Goal: Check status: Check status

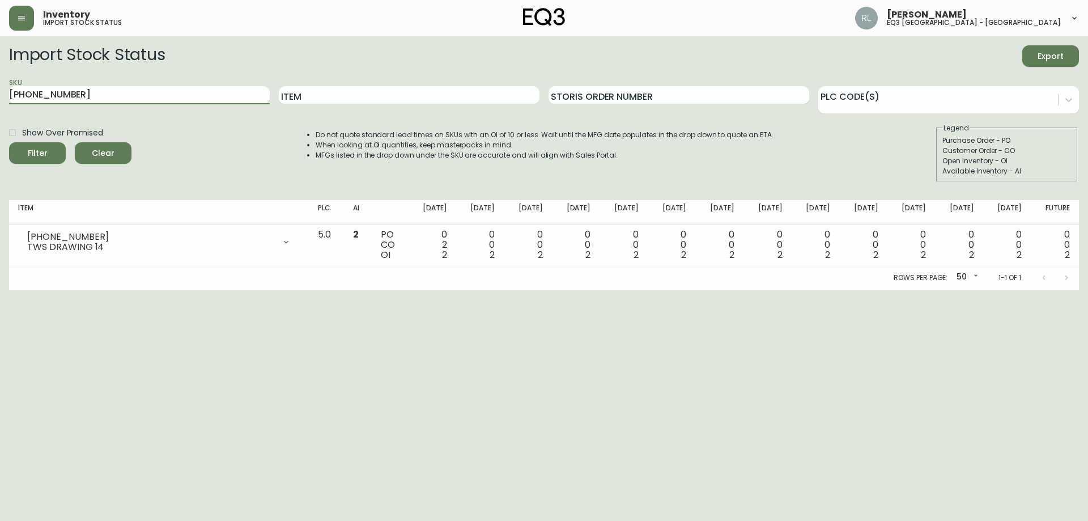
click at [18, 0] on div "Inventory import stock status [PERSON_NAME] eq3 [GEOGRAPHIC_DATA] - [GEOGRAPHIC…" at bounding box center [544, 18] width 1070 height 36
click at [19, 9] on button "button" at bounding box center [21, 18] width 25 height 25
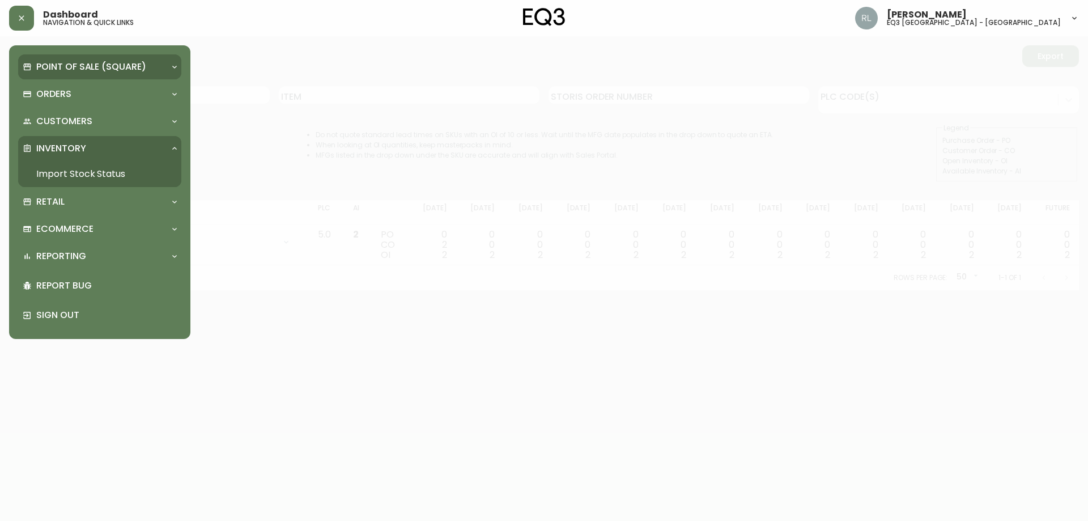
click at [50, 66] on p "Point of Sale (Square)" at bounding box center [91, 67] width 110 height 12
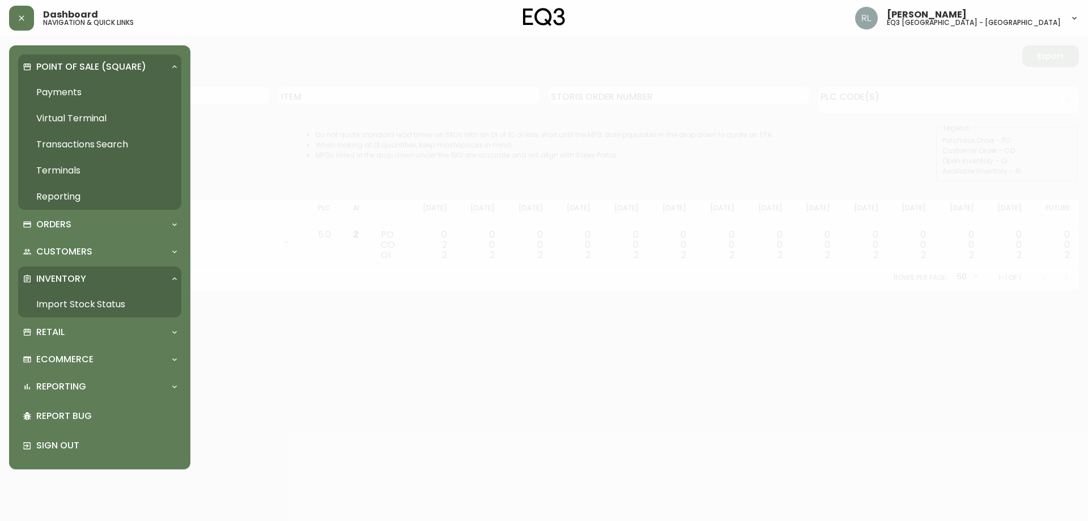
click at [66, 90] on link "Payments" at bounding box center [99, 92] width 163 height 26
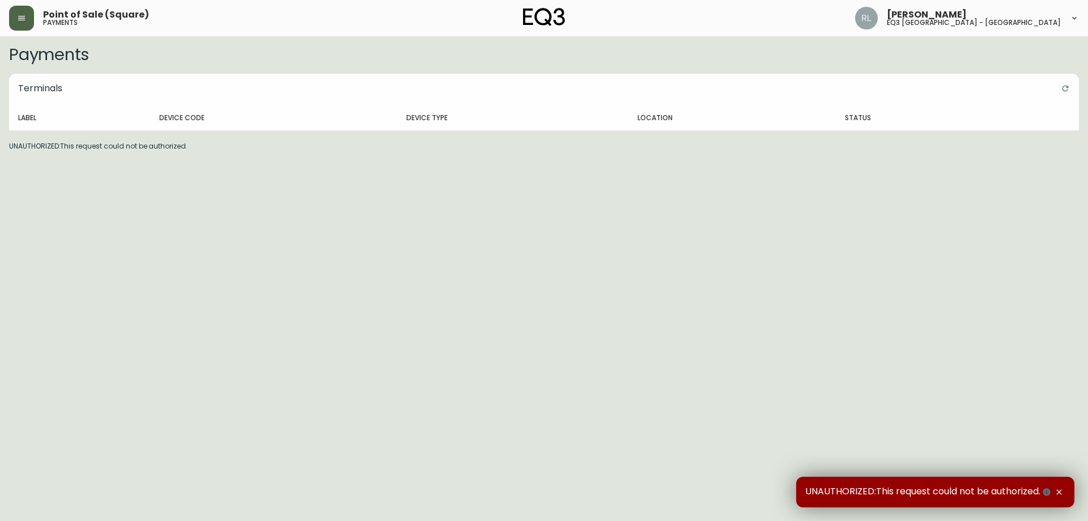
click at [19, 15] on icon "button" at bounding box center [21, 18] width 9 height 9
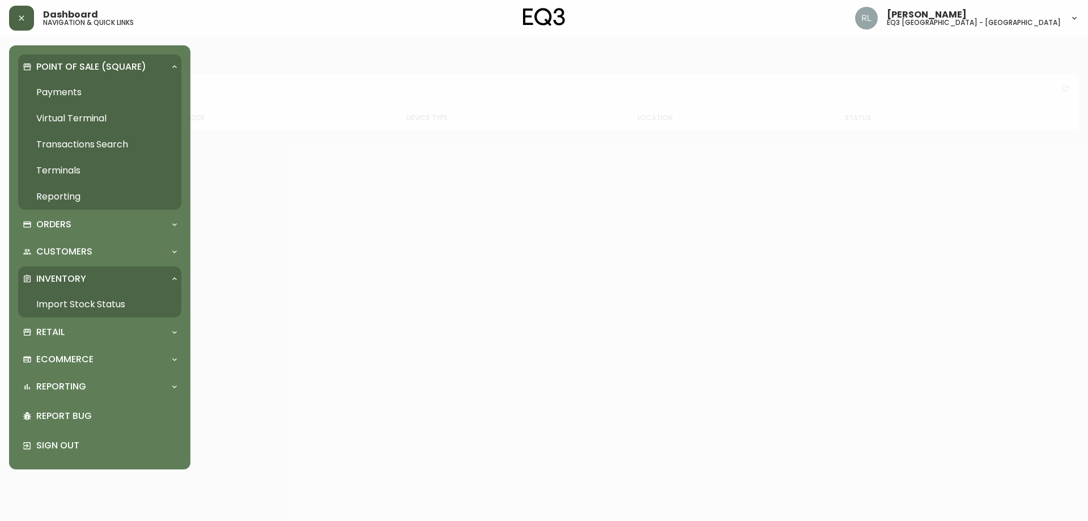
click at [68, 143] on link "Transactions Search" at bounding box center [99, 144] width 163 height 26
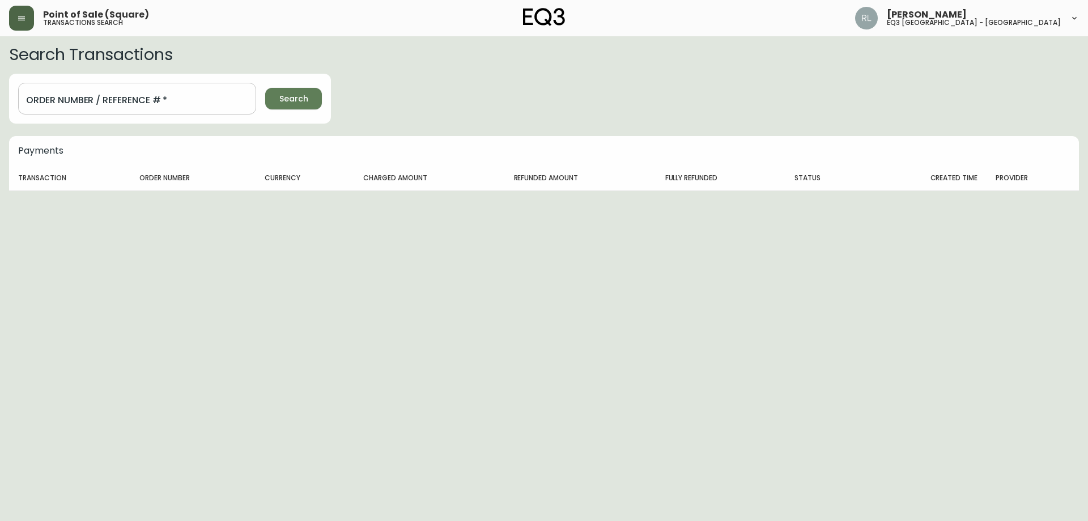
click at [122, 98] on input "Order Number / Reference #   *" at bounding box center [137, 99] width 238 height 32
paste input "1201859623"
type input "1201859623"
click at [265, 88] on button "Search" at bounding box center [293, 99] width 57 height 22
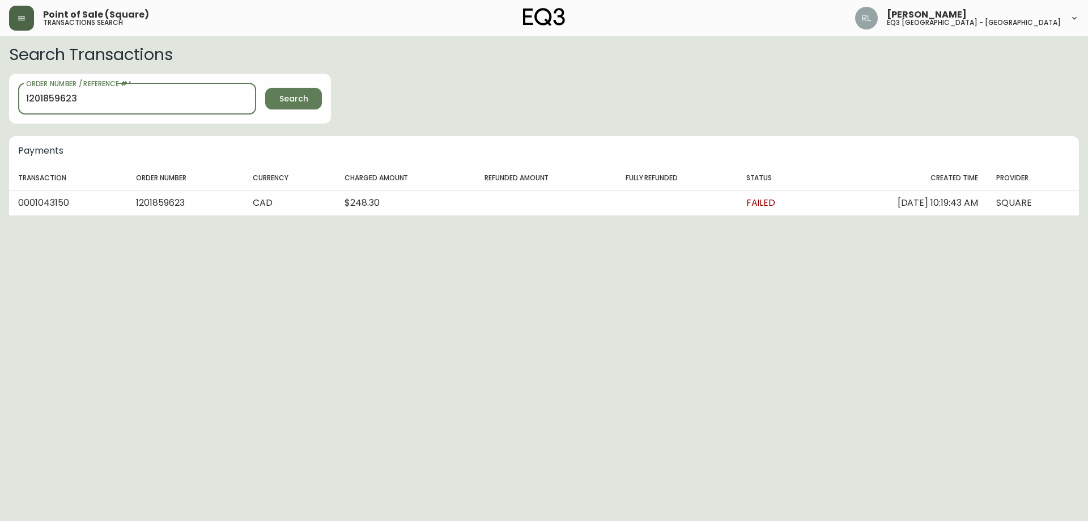
click at [265, 88] on button "Search" at bounding box center [293, 99] width 57 height 22
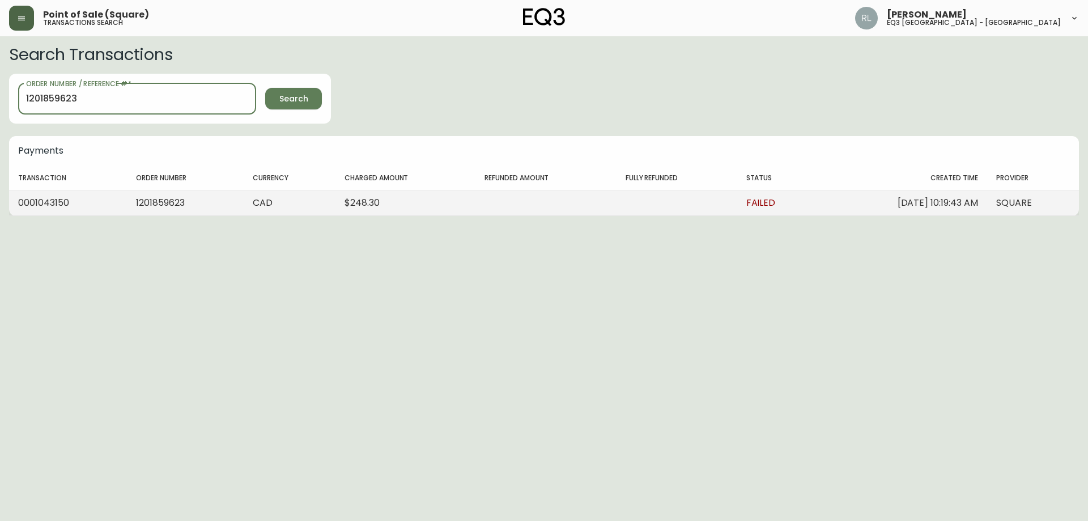
click at [316, 201] on td "CAD" at bounding box center [290, 202] width 92 height 25
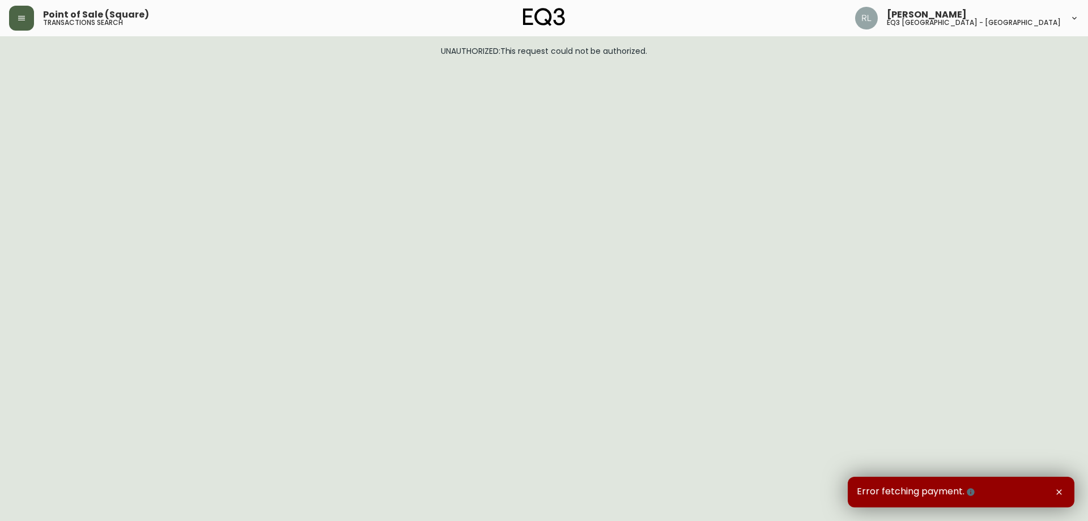
click at [1060, 491] on icon "button" at bounding box center [1059, 491] width 9 height 9
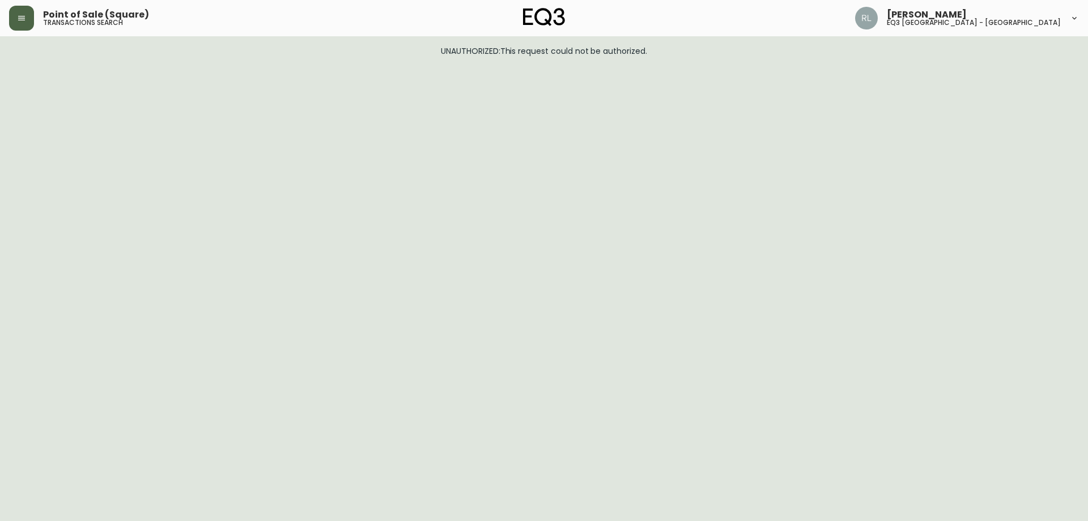
click at [13, 18] on button "button" at bounding box center [21, 18] width 25 height 25
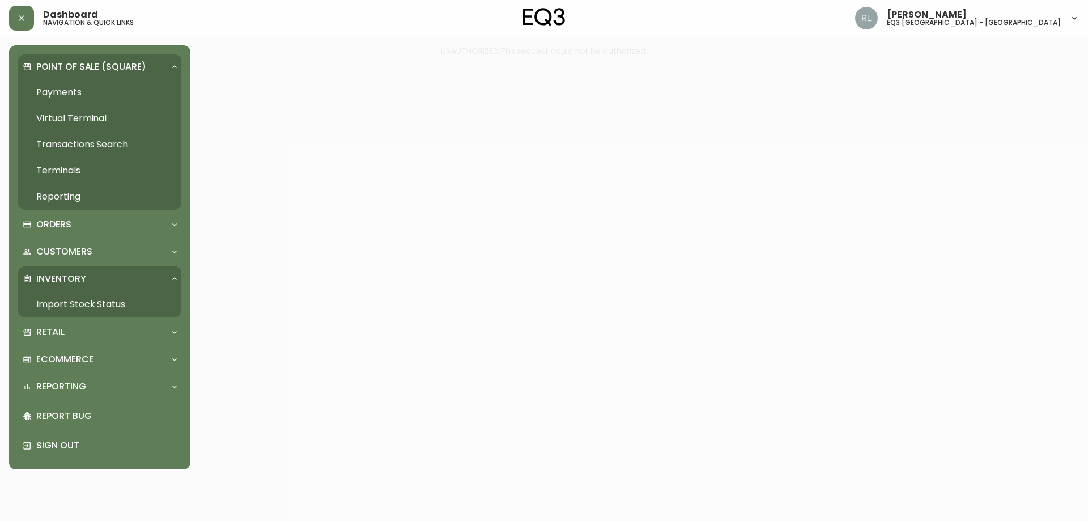
click at [60, 139] on link "Transactions Search" at bounding box center [99, 144] width 163 height 26
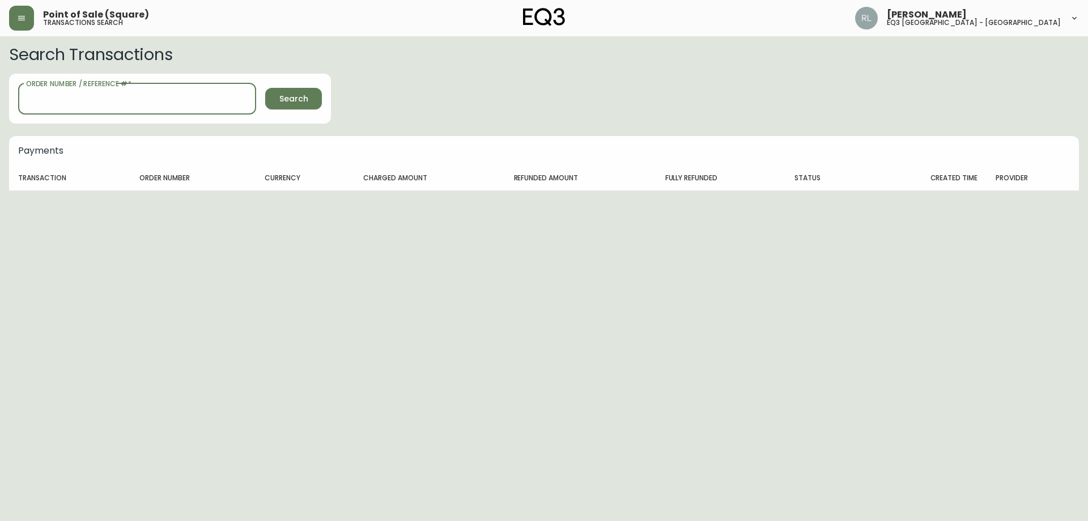
click at [113, 94] on input "Order Number / Reference #   *" at bounding box center [137, 99] width 238 height 32
paste input "1201859623"
type input "1201859623"
click at [265, 88] on button "Search" at bounding box center [293, 99] width 57 height 22
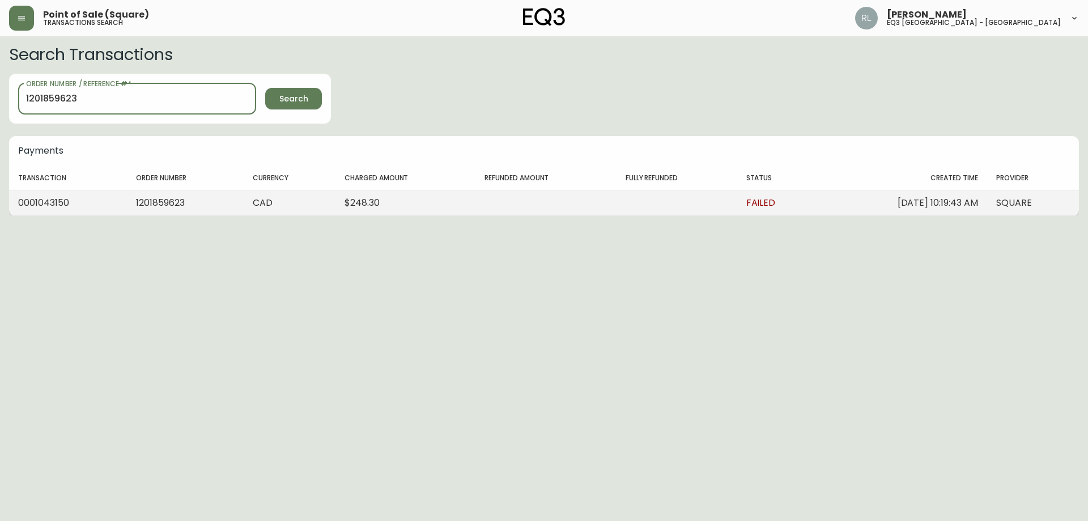
click at [149, 202] on td "1201859623" at bounding box center [185, 202] width 117 height 25
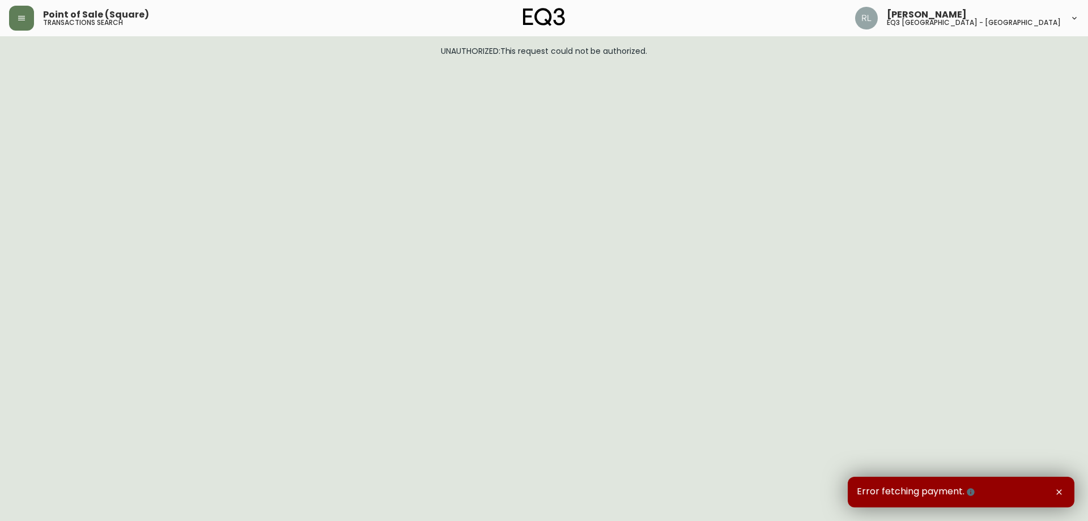
click at [1061, 492] on icon "button" at bounding box center [1059, 491] width 9 height 9
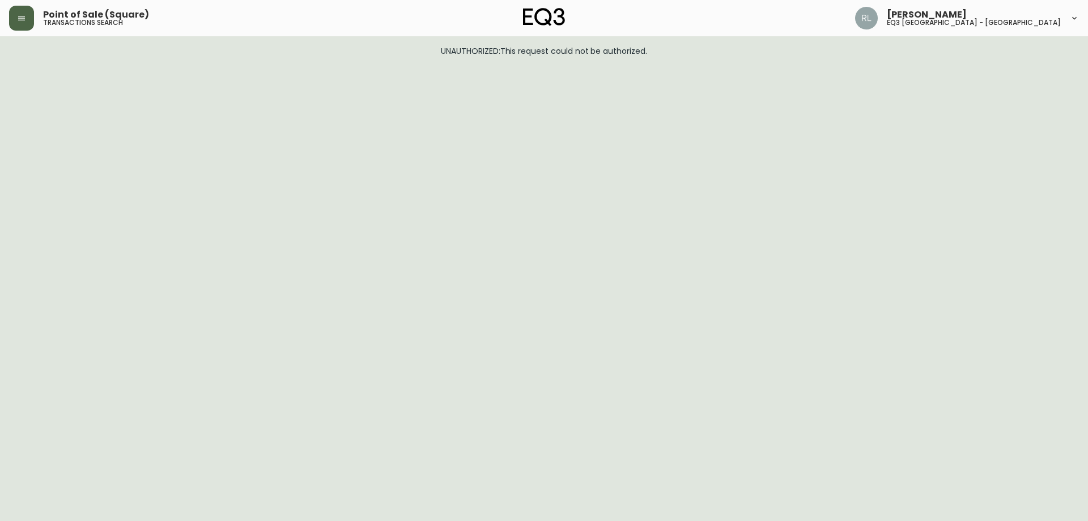
click at [29, 16] on button "button" at bounding box center [21, 18] width 25 height 25
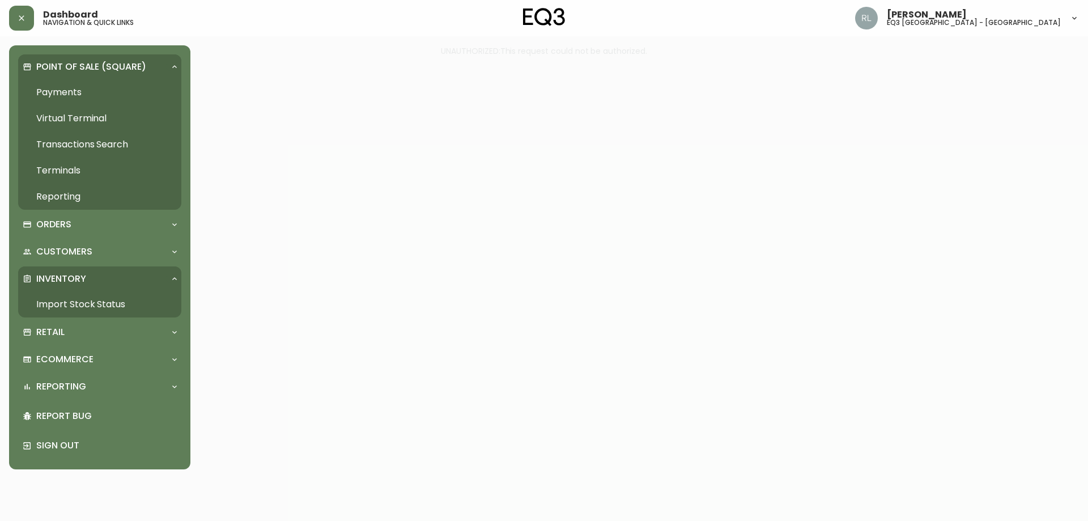
click at [82, 93] on link "Payments" at bounding box center [99, 92] width 163 height 26
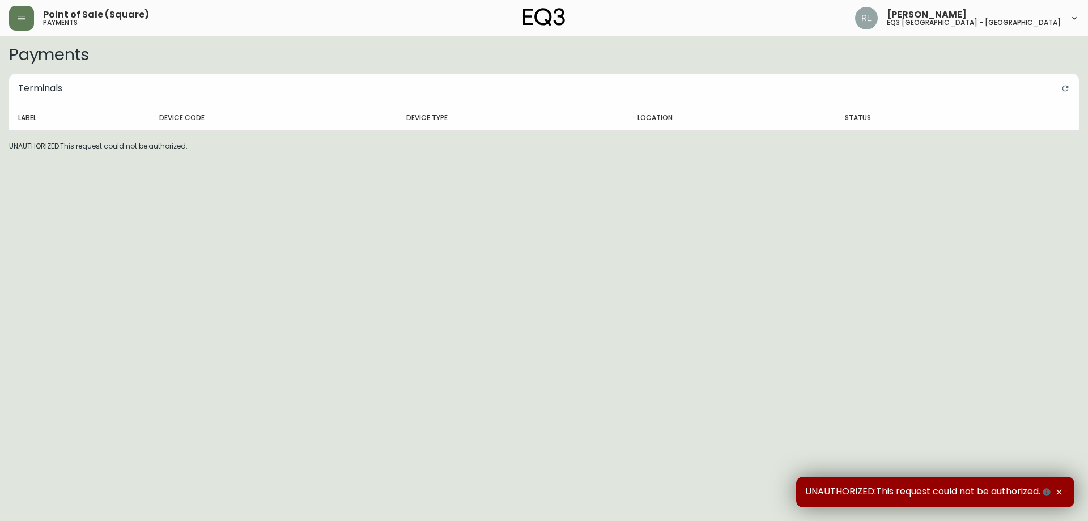
click at [25, 18] on icon "button" at bounding box center [21, 18] width 9 height 9
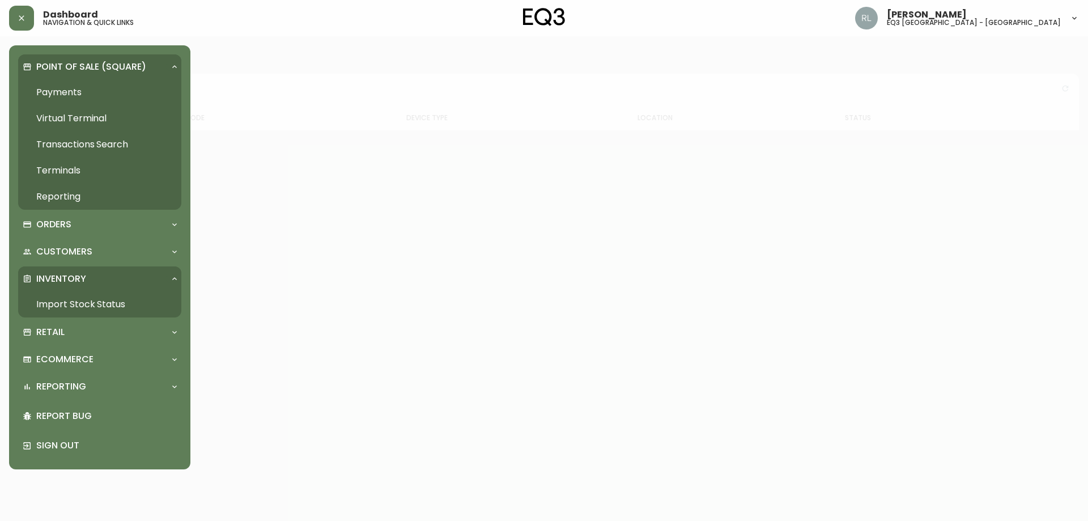
click at [85, 141] on link "Transactions Search" at bounding box center [99, 144] width 163 height 26
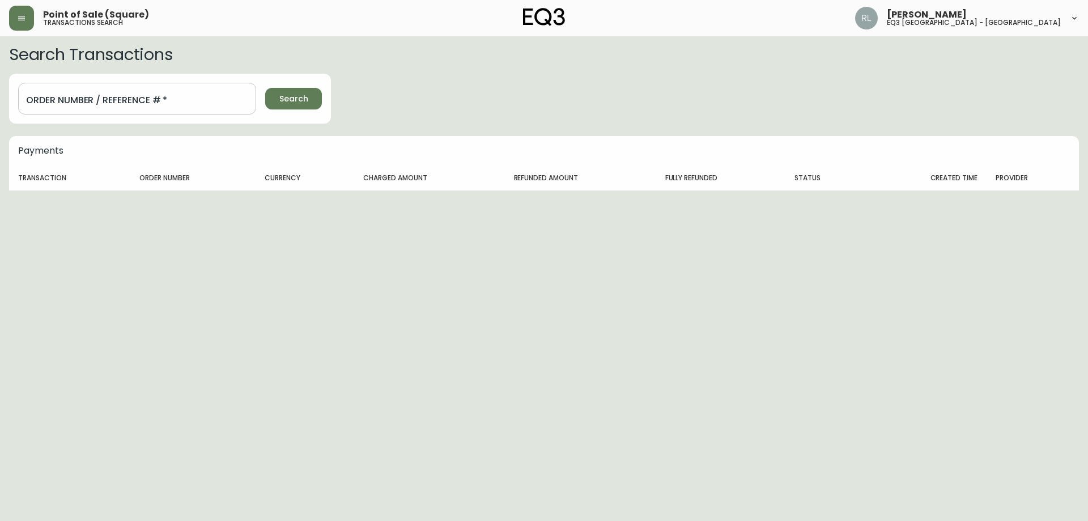
click at [108, 105] on input "Order Number / Reference #   *" at bounding box center [137, 99] width 238 height 32
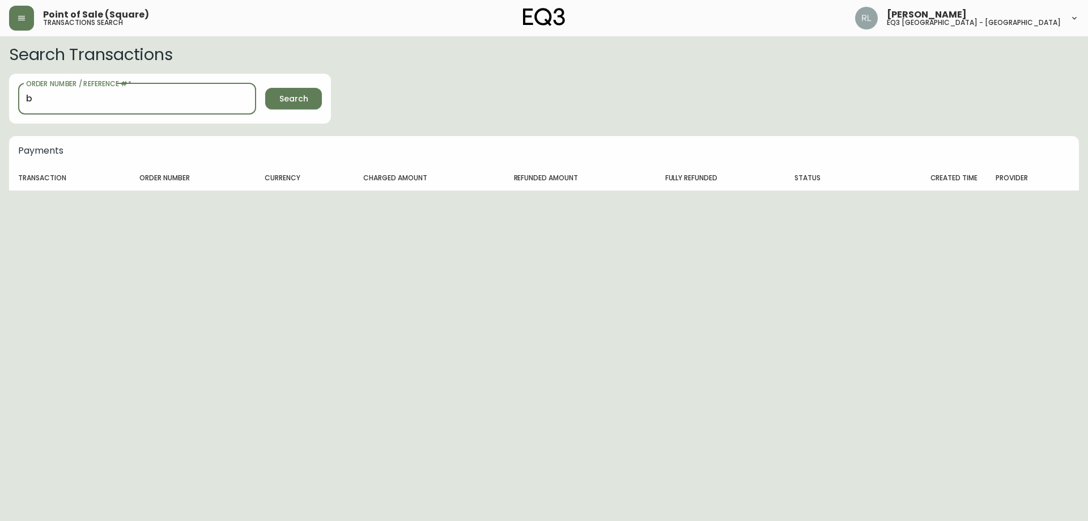
type input "b"
click at [265, 88] on button "Search" at bounding box center [293, 99] width 57 height 22
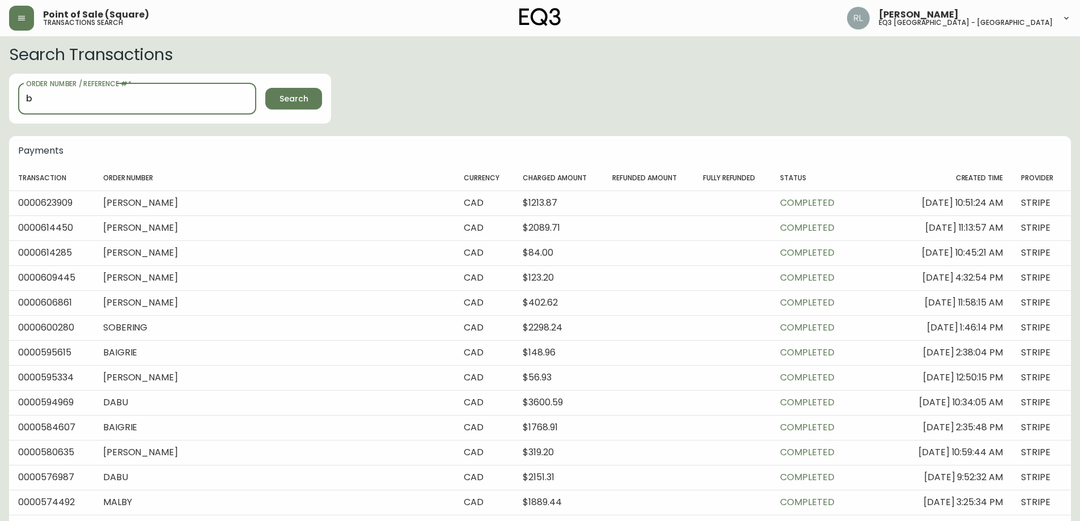
click at [111, 104] on input "b" at bounding box center [137, 99] width 238 height 32
type input "1201859623"
click at [265, 88] on button "Search" at bounding box center [293, 99] width 57 height 22
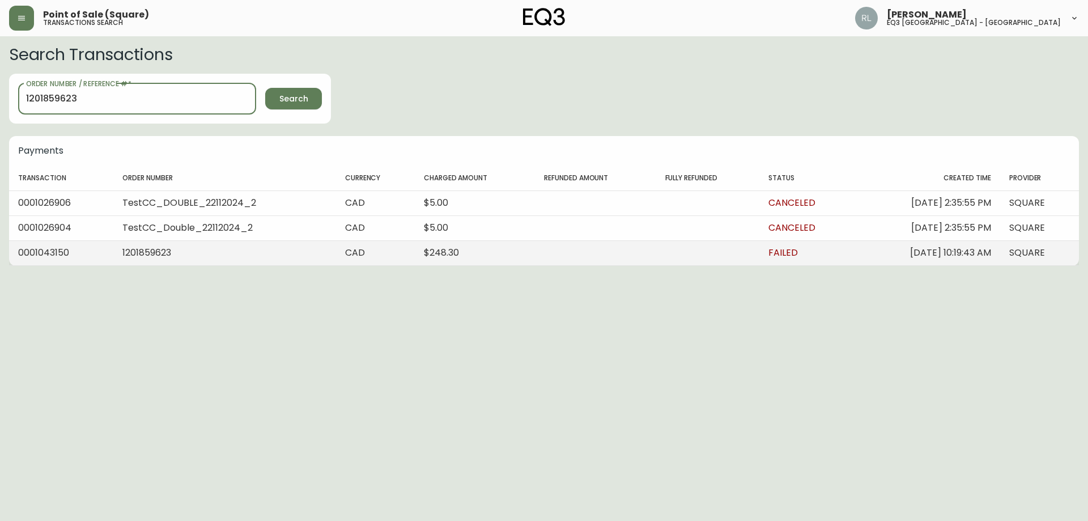
click at [610, 257] on td "payments table" at bounding box center [595, 252] width 121 height 25
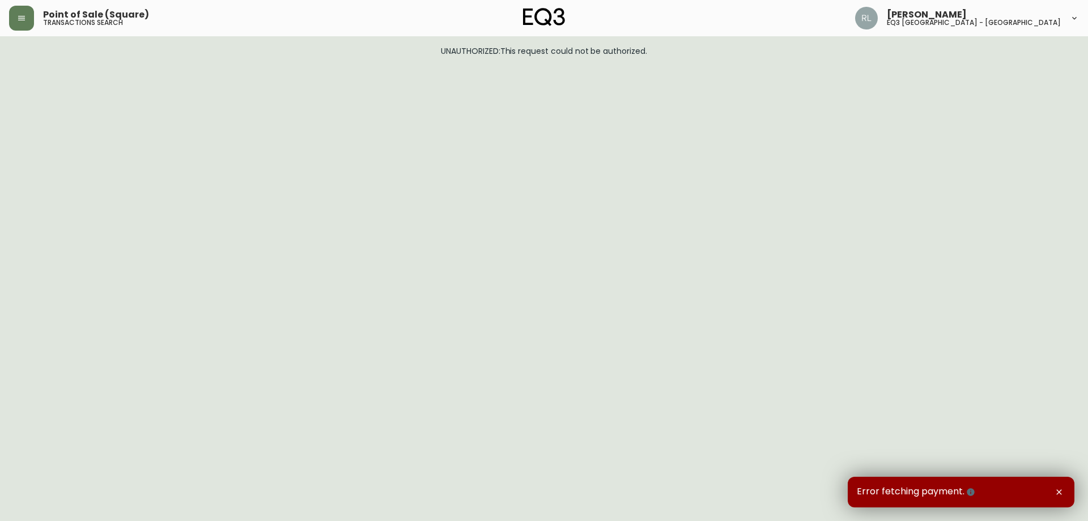
click at [1056, 490] on icon "button" at bounding box center [1059, 491] width 9 height 9
